Goal: Information Seeking & Learning: Learn about a topic

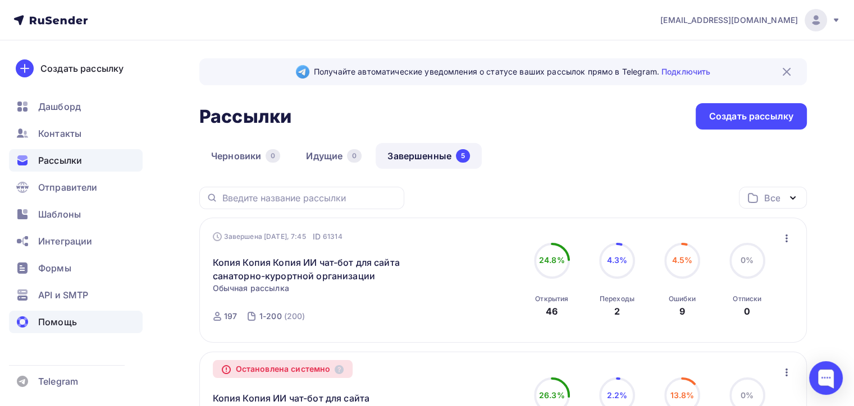
click at [27, 318] on icon at bounding box center [22, 322] width 13 height 13
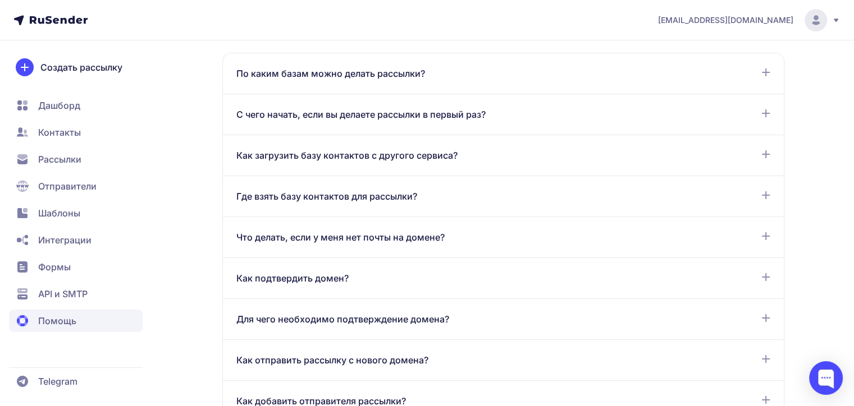
scroll to position [618, 0]
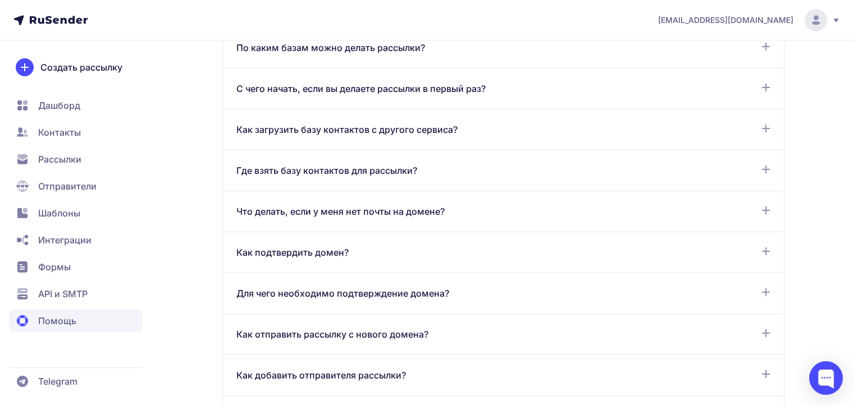
click at [765, 292] on icon at bounding box center [766, 293] width 8 height 8
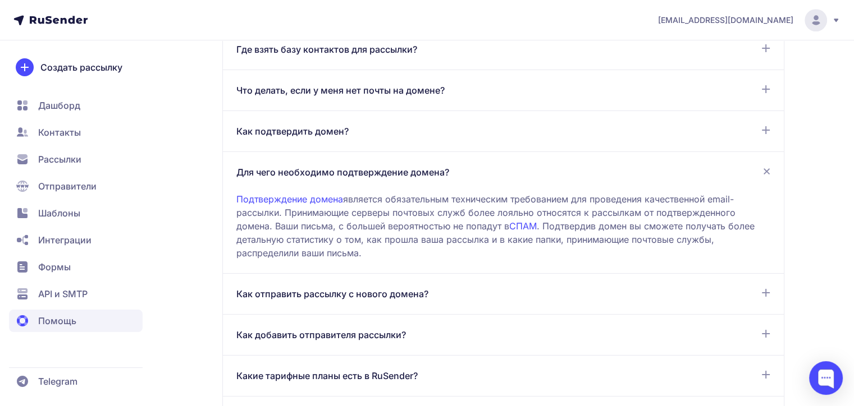
scroll to position [730, 0]
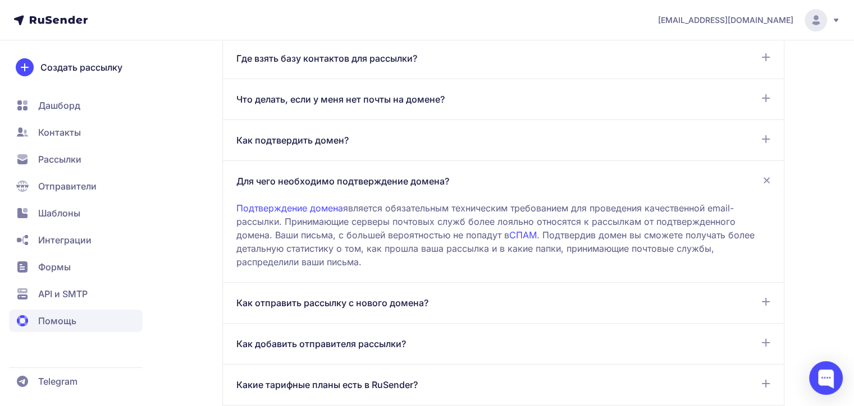
click at [768, 301] on icon at bounding box center [765, 302] width 9 height 9
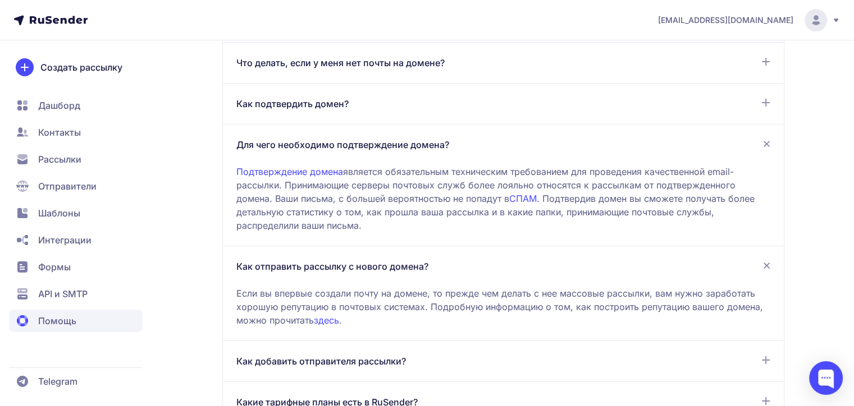
scroll to position [786, 0]
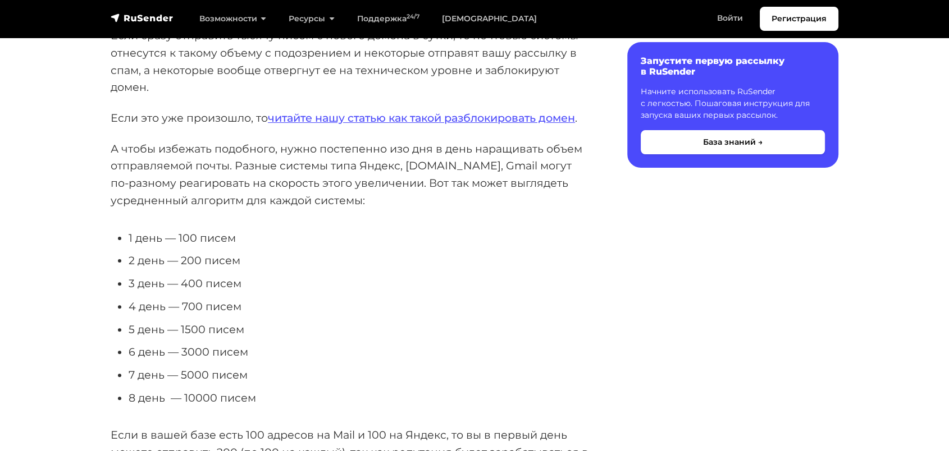
scroll to position [249, 0]
